Goal: Task Accomplishment & Management: Manage account settings

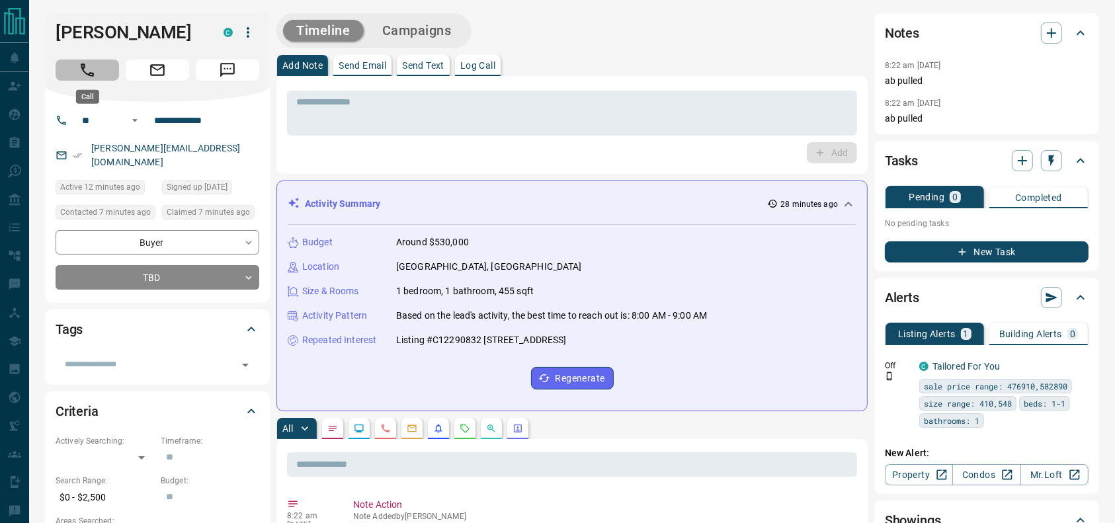
click at [64, 67] on button "Call" at bounding box center [88, 70] width 64 height 21
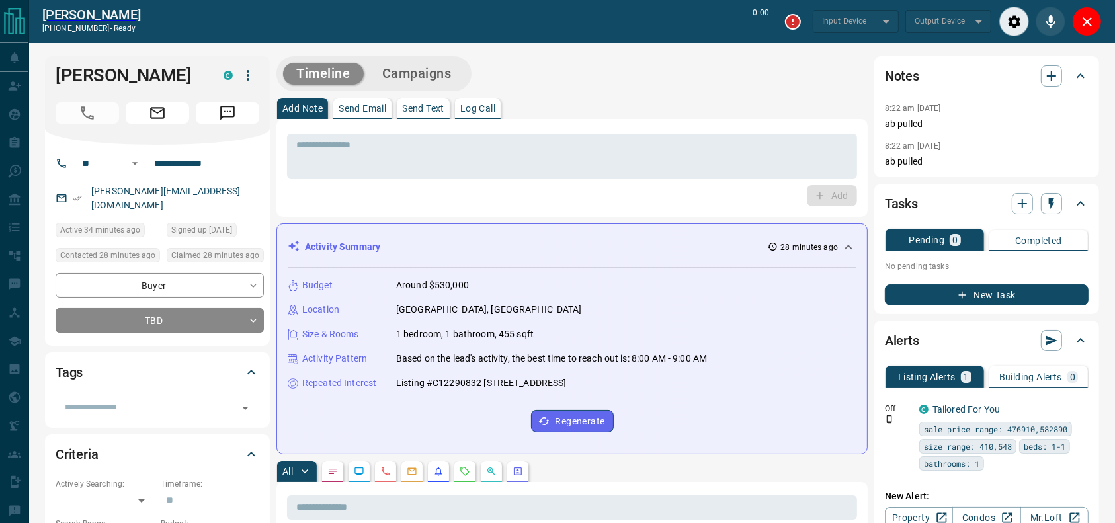
type input "*******"
click at [595, 159] on textarea at bounding box center [572, 157] width 552 height 34
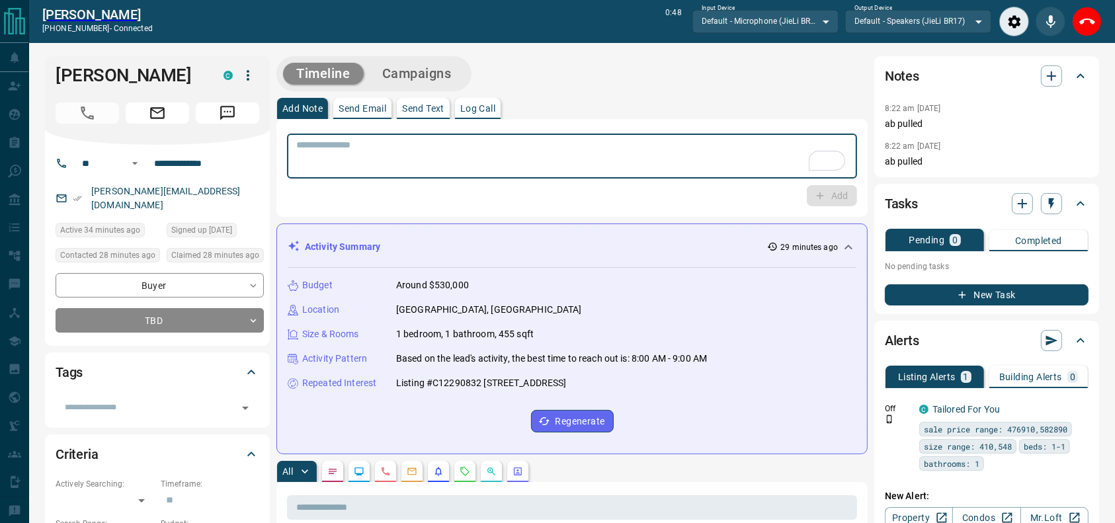
click at [570, 163] on textarea "To enrich screen reader interactions, please activate Accessibility in Grammarl…" at bounding box center [572, 157] width 552 height 34
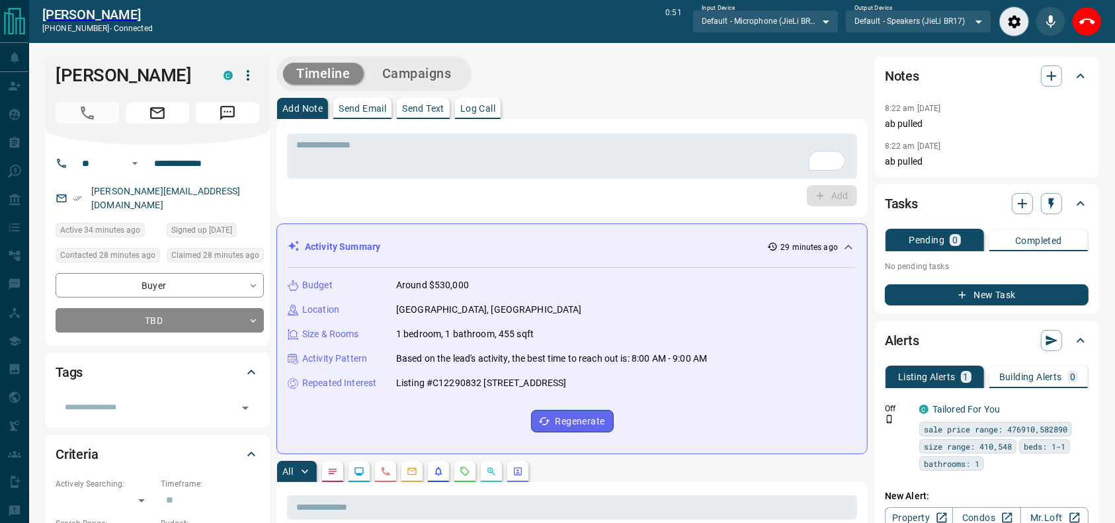
click at [624, 104] on div "Add Note Send Email Send Text Log Call" at bounding box center [572, 108] width 591 height 21
click at [1093, 20] on icon "End Call" at bounding box center [1088, 22] width 16 height 6
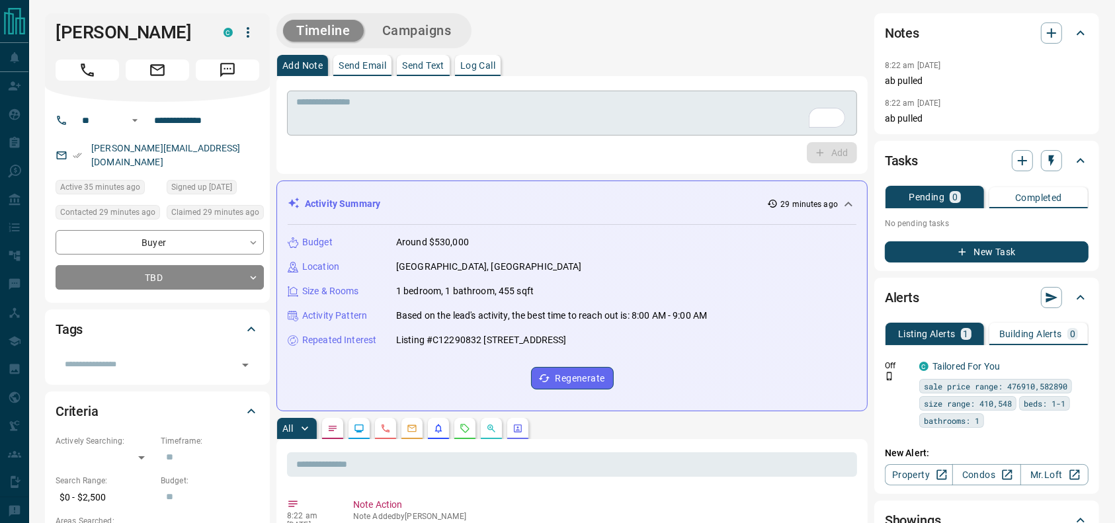
click at [660, 109] on textarea "To enrich screen reader interactions, please activate Accessibility in Grammarl…" at bounding box center [572, 114] width 552 height 34
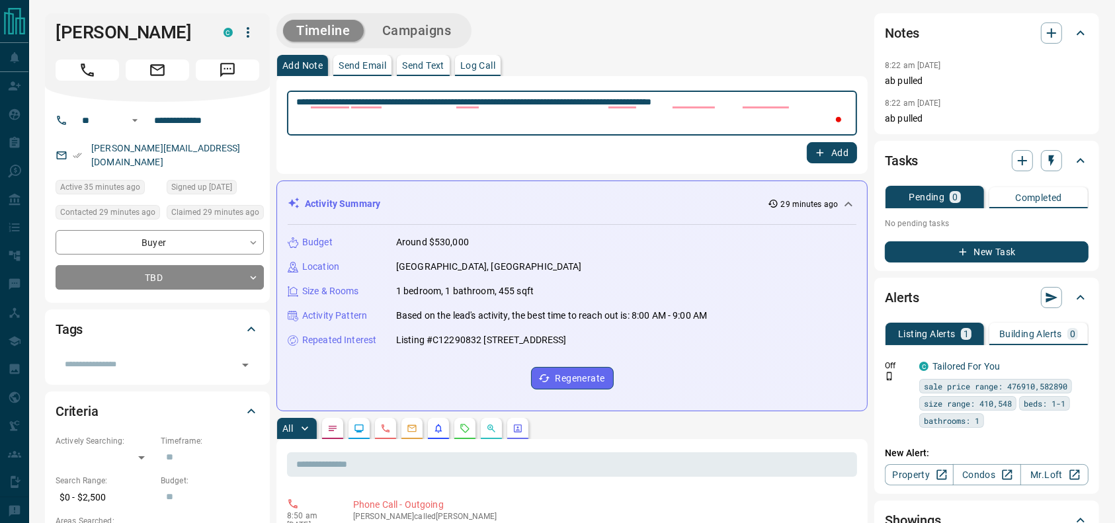
type textarea "**********"
click at [838, 155] on button "Add" at bounding box center [832, 152] width 50 height 21
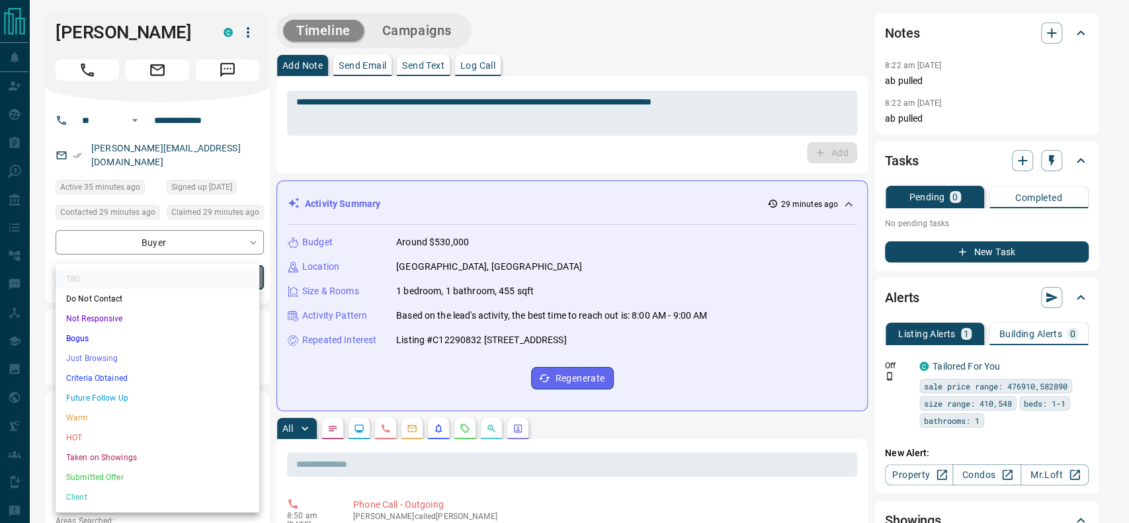
click at [137, 374] on li "Criteria Obtained" at bounding box center [158, 379] width 204 height 20
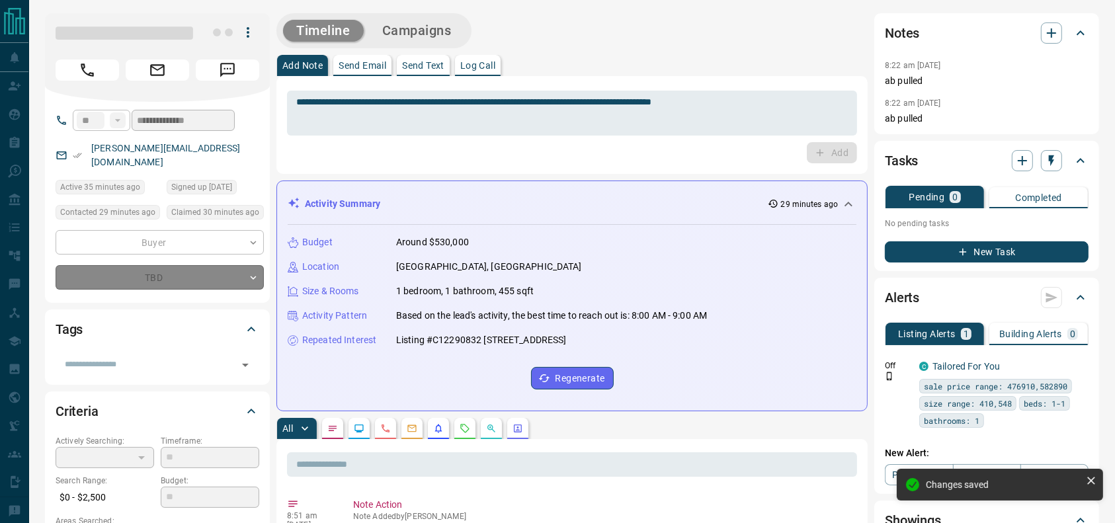
type input "*"
